Goal: Transaction & Acquisition: Subscribe to service/newsletter

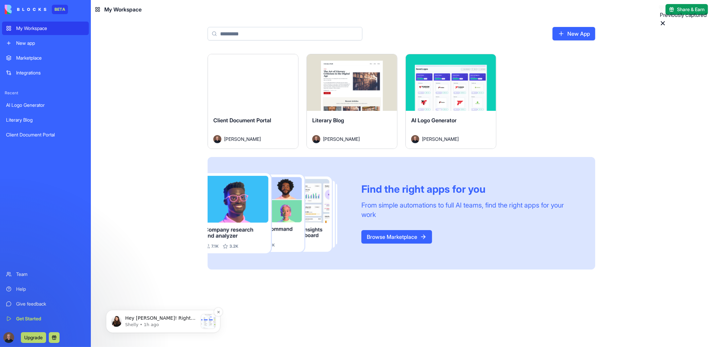
click at [141, 322] on p "Shelly • 1h ago" at bounding box center [161, 324] width 73 height 6
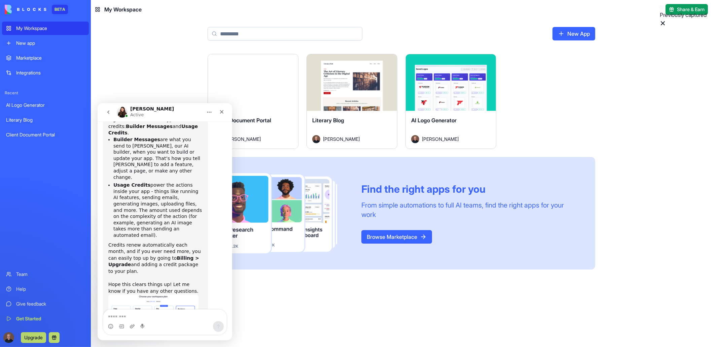
scroll to position [183, 0]
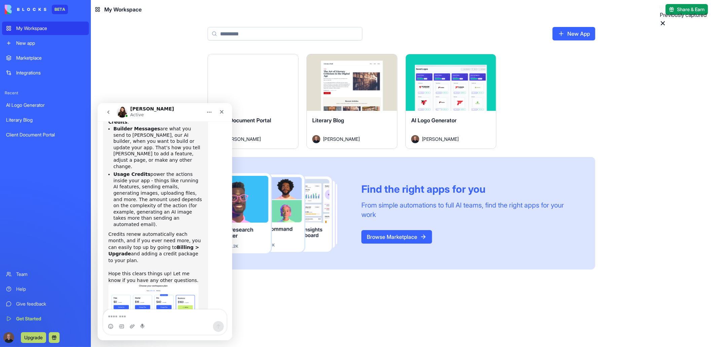
click at [188, 283] on img "Shelly says…" at bounding box center [153, 313] width 90 height 60
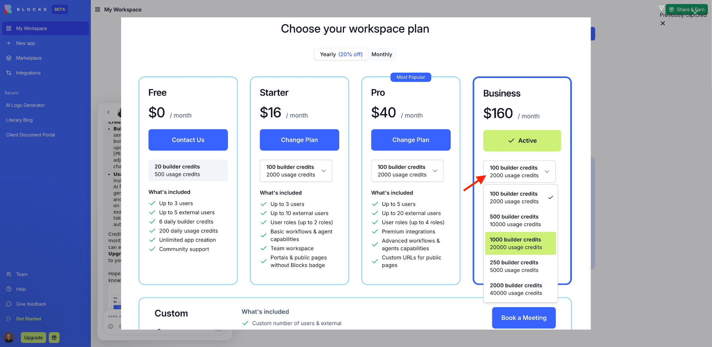
scroll to position [0, 0]
click at [640, 102] on div "Intercom messenger" at bounding box center [356, 173] width 712 height 347
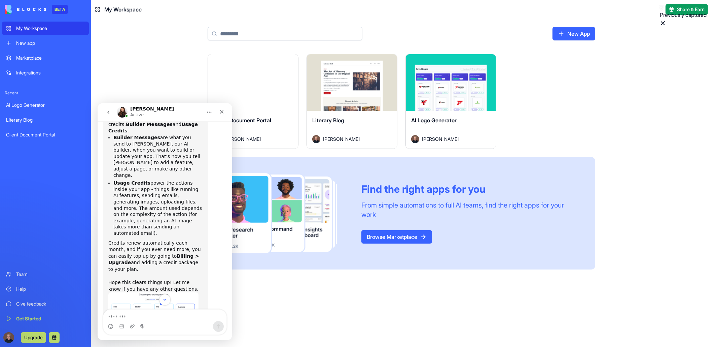
scroll to position [183, 0]
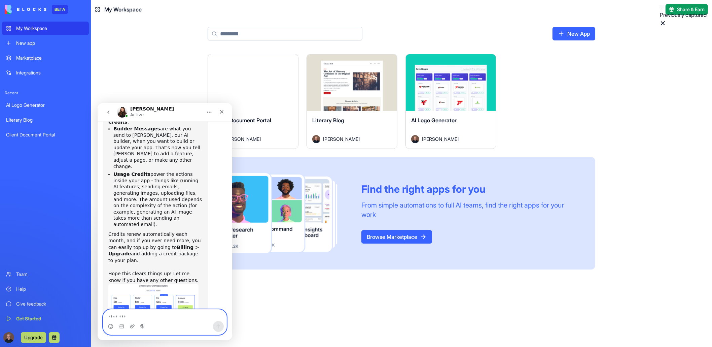
click at [136, 319] on textarea "Message…" at bounding box center [164, 314] width 123 height 11
type textarea "**********"
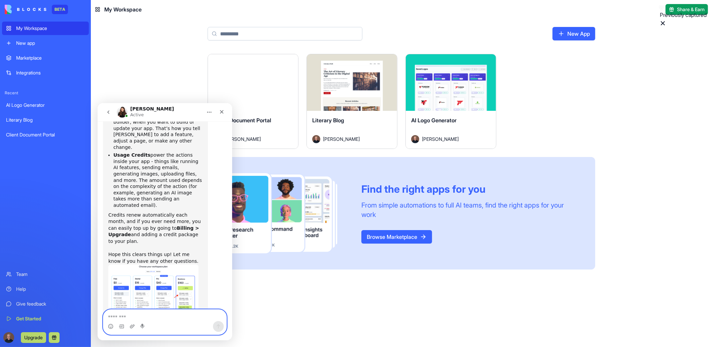
scroll to position [203, 0]
click at [134, 48] on main "New App Launch Client Document Portal [PERSON_NAME] Launch Literary Blog [PERSO…" at bounding box center [402, 183] width 622 height 328
click at [222, 112] on icon "Close" at bounding box center [221, 111] width 5 height 5
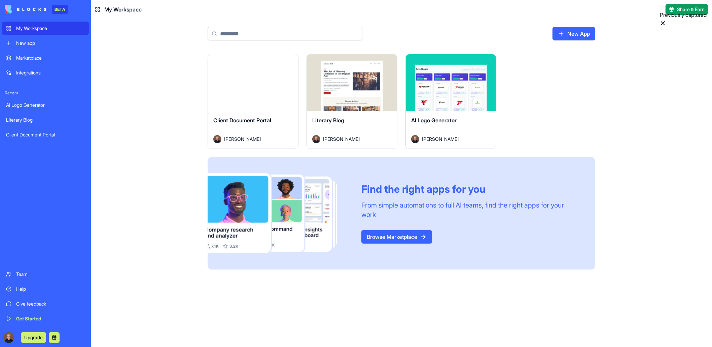
click at [26, 43] on div "New app" at bounding box center [50, 43] width 69 height 7
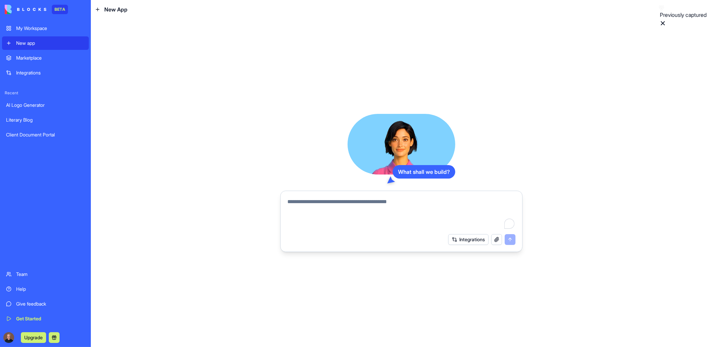
click at [25, 57] on div "Marketplace" at bounding box center [50, 58] width 69 height 7
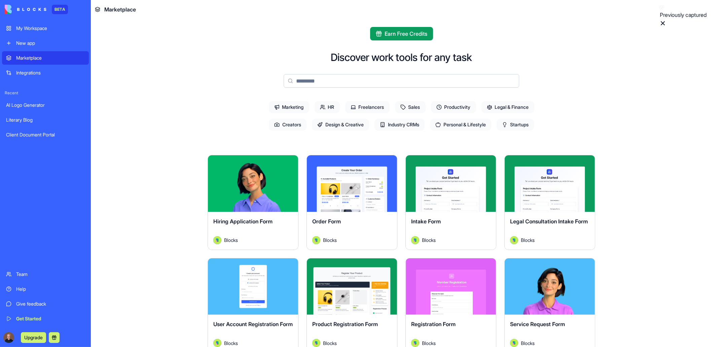
click at [337, 81] on input at bounding box center [402, 80] width 236 height 13
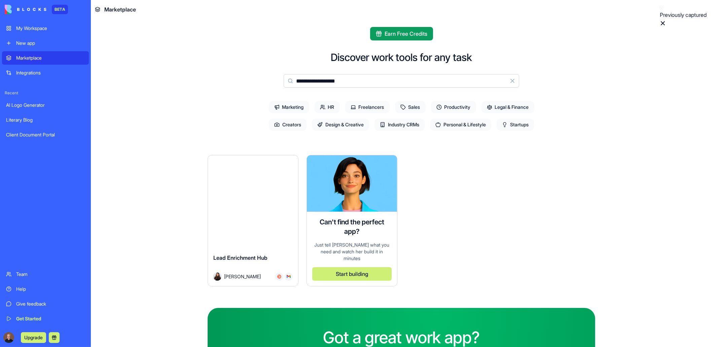
type input "**********"
click at [236, 194] on div "Explore" at bounding box center [253, 183] width 90 height 57
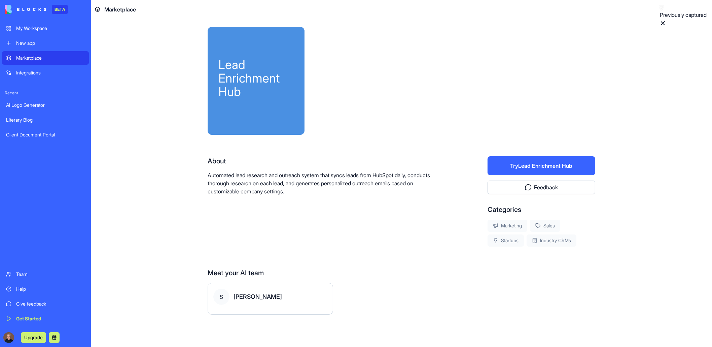
click at [238, 186] on p "Automated lead research and outreach system that syncs leads from HubSpot daily…" at bounding box center [326, 183] width 237 height 24
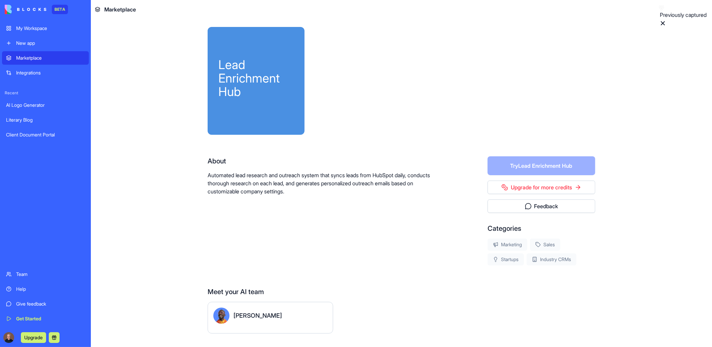
click at [24, 28] on div "My Workspace" at bounding box center [50, 28] width 69 height 7
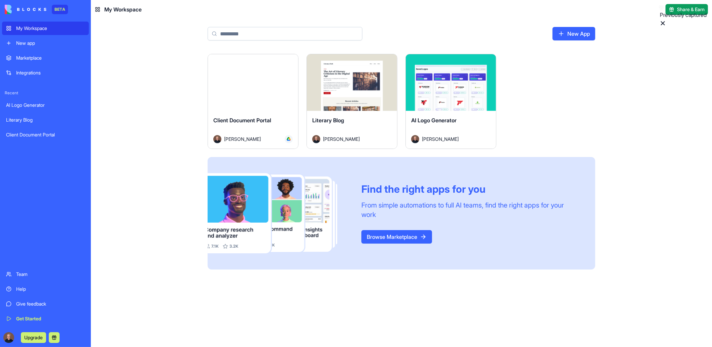
click at [32, 56] on div "Marketplace" at bounding box center [50, 58] width 69 height 7
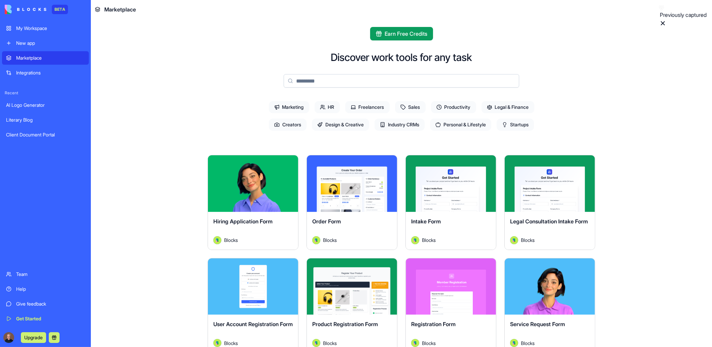
click at [325, 81] on input at bounding box center [402, 80] width 236 height 13
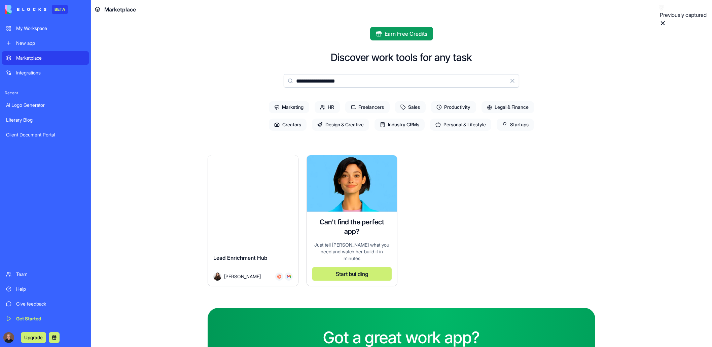
type input "**********"
click at [238, 201] on div "Explore" at bounding box center [253, 183] width 90 height 57
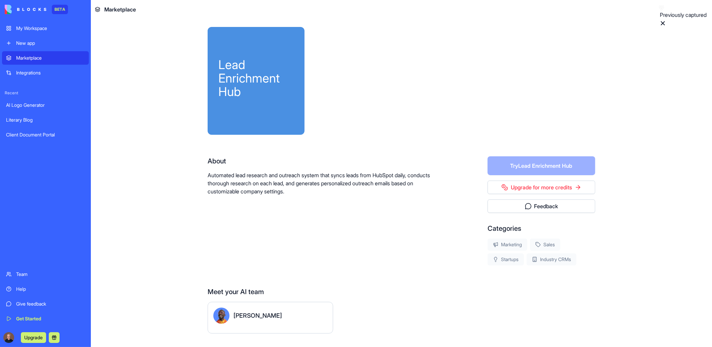
click at [528, 166] on form "Try Lead Enrichment Hub" at bounding box center [542, 165] width 108 height 19
click at [350, 247] on div "About Automated lead research and outreach system that syncs leads from HubSpot…" at bounding box center [326, 210] width 237 height 109
click at [528, 192] on link "Upgrade for more credits" at bounding box center [542, 186] width 108 height 13
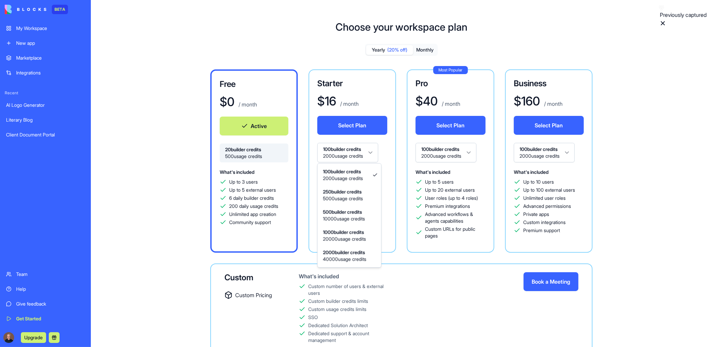
click at [376, 152] on html "BETA My Workspace New app Marketplace Integrations Recent AI Logo Generator Lit…" at bounding box center [356, 173] width 712 height 347
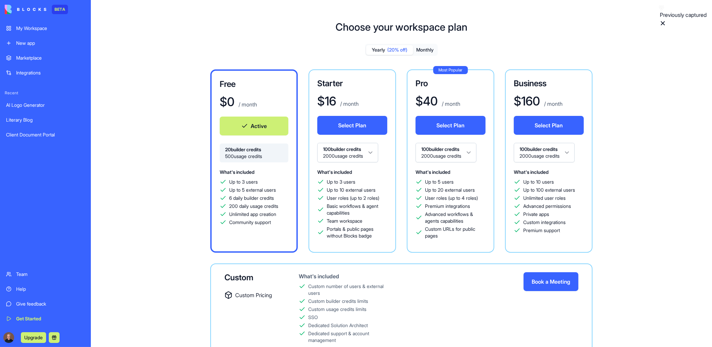
click at [376, 152] on html "BETA My Workspace New app Marketplace Integrations Recent AI Logo Generator Lit…" at bounding box center [356, 173] width 712 height 347
click at [543, 154] on html "BETA My Workspace New app Marketplace Integrations Recent AI Logo Generator Lit…" at bounding box center [356, 173] width 712 height 347
click at [338, 152] on html "BETA My Workspace New app Marketplace Integrations Recent AI Logo Generator Lit…" at bounding box center [356, 173] width 712 height 347
click at [369, 154] on html "BETA My Workspace New app Marketplace Integrations Recent AI Logo Generator Lit…" at bounding box center [356, 173] width 712 height 347
click at [183, 106] on div "Free $ 0 / month Active 20 builder credits 500 usage credits What's included Up…" at bounding box center [401, 211] width 485 height 284
